Goal: Task Accomplishment & Management: Complete application form

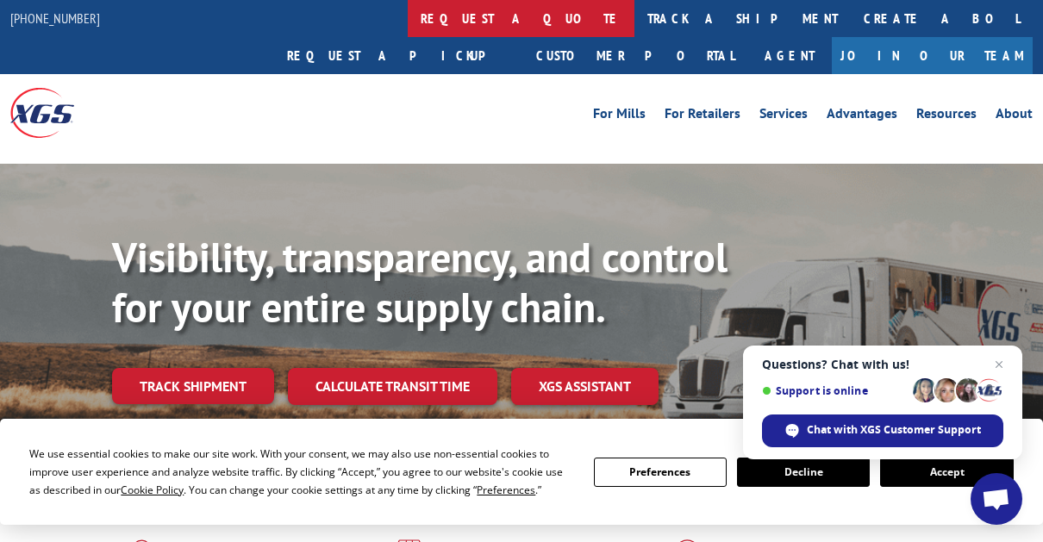
click at [408, 16] on link "request a quote" at bounding box center [521, 18] width 227 height 37
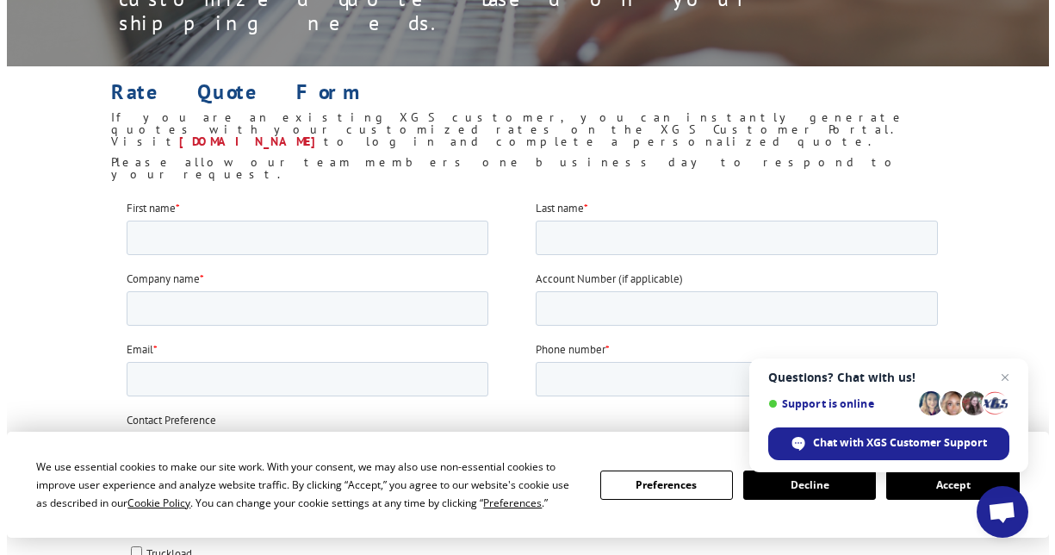
scroll to position [359, 0]
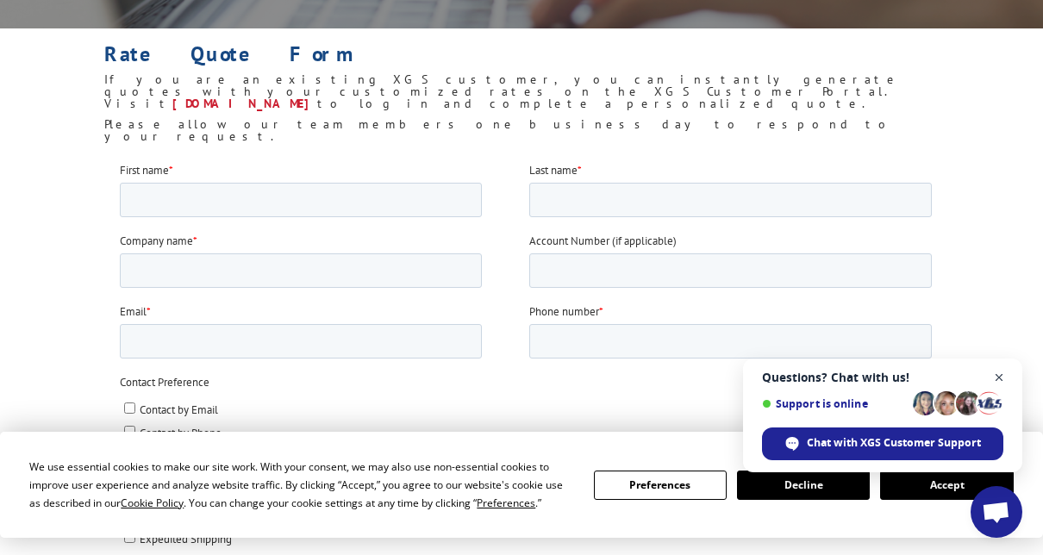
click at [996, 378] on span "Close chat" at bounding box center [999, 378] width 22 height 22
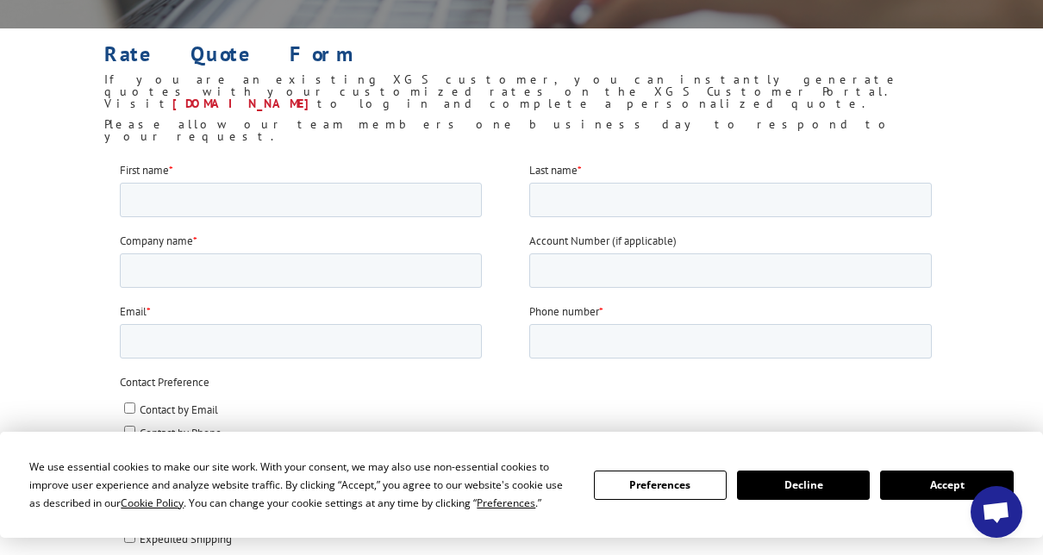
click at [660, 488] on button "Preferences" at bounding box center [660, 484] width 133 height 29
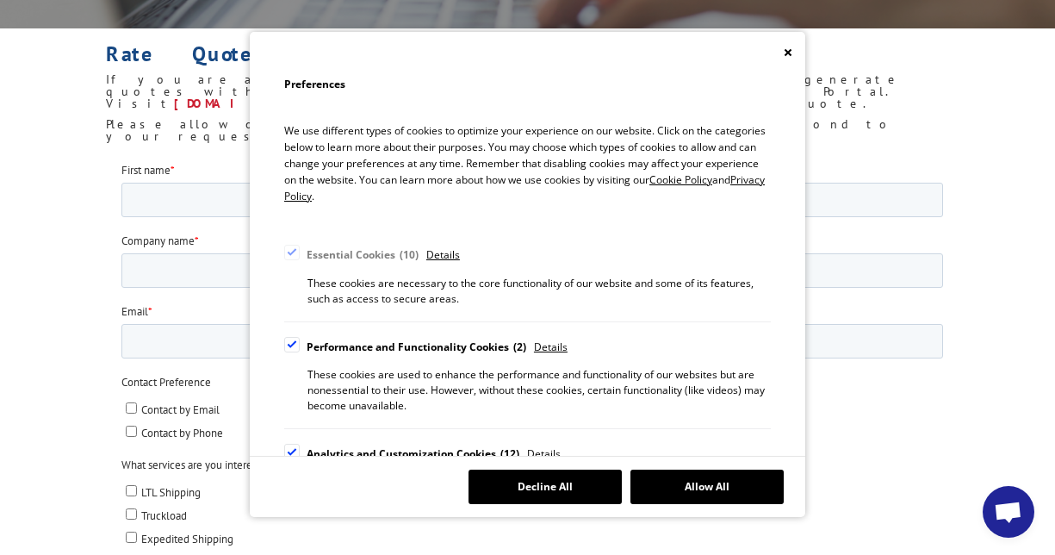
click at [293, 344] on div "Cookie Consent Preferences" at bounding box center [292, 345] width 16 height 16
click at [0, 0] on input "Performance and Functionality Cookies 2" at bounding box center [0, 0] width 0 height 0
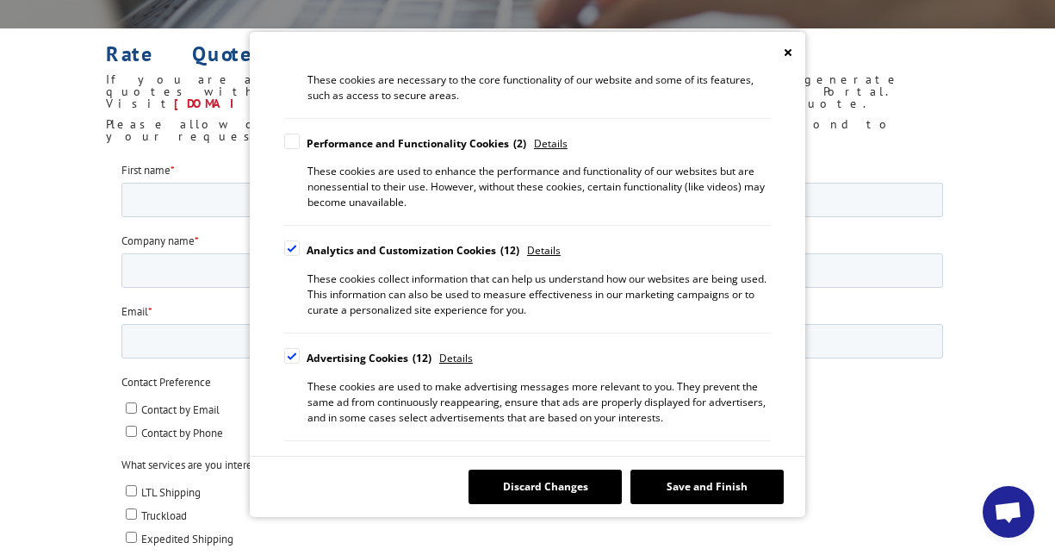
scroll to position [209, 0]
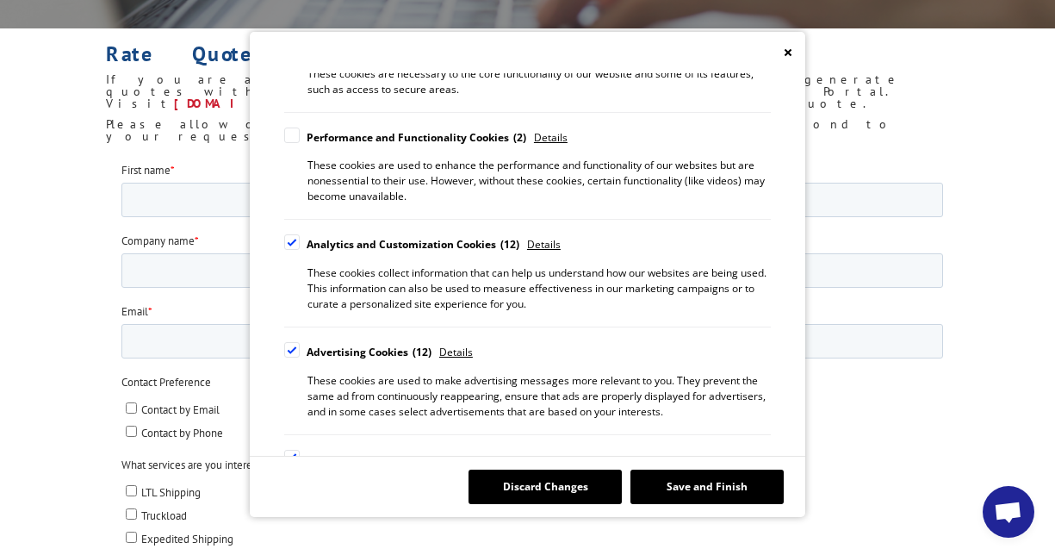
click at [291, 240] on div "Cookie Consent Preferences" at bounding box center [292, 242] width 16 height 16
click at [0, 0] on input "Analytics and Customization Cookies 12" at bounding box center [0, 0] width 0 height 0
click at [294, 349] on div "Cookie Consent Preferences" at bounding box center [292, 350] width 16 height 16
click at [0, 0] on input "Advertising Cookies 12" at bounding box center [0, 0] width 0 height 0
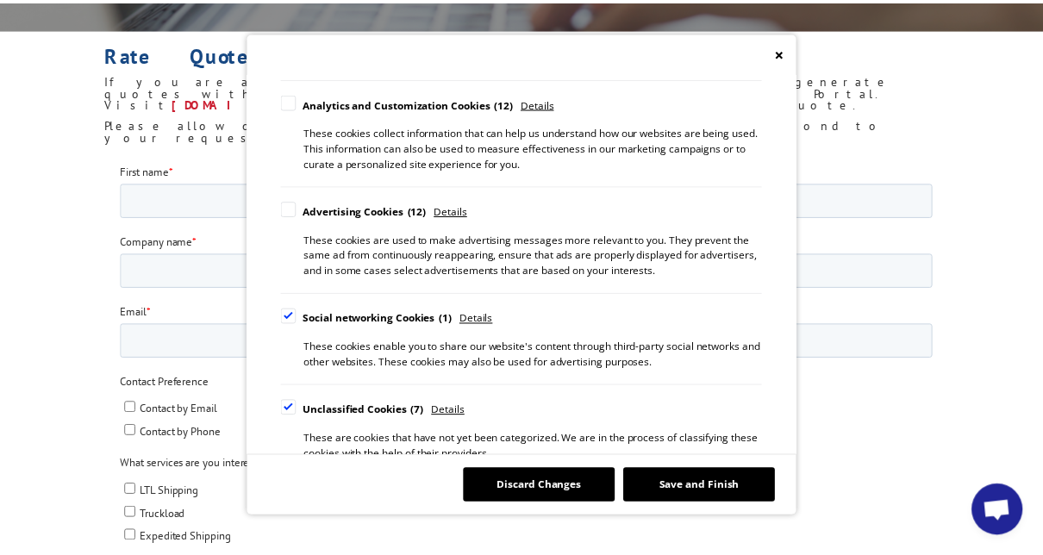
scroll to position [372, 0]
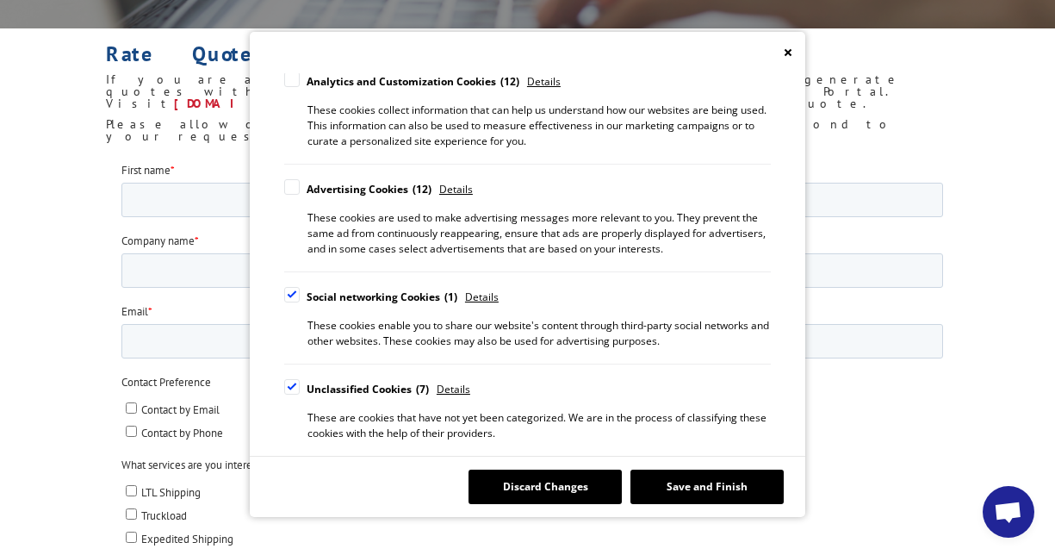
click at [289, 296] on div "Cookie Consent Preferences" at bounding box center [292, 295] width 16 height 16
click at [0, 0] on input "Social networking Cookies 1" at bounding box center [0, 0] width 0 height 0
click at [295, 383] on div "Cookie Consent Preferences" at bounding box center [292, 387] width 16 height 16
click at [0, 0] on input "Unclassified Cookies 7" at bounding box center [0, 0] width 0 height 0
click at [694, 489] on button "Save and Finish" at bounding box center [707, 487] width 153 height 34
